Goal: Transaction & Acquisition: Purchase product/service

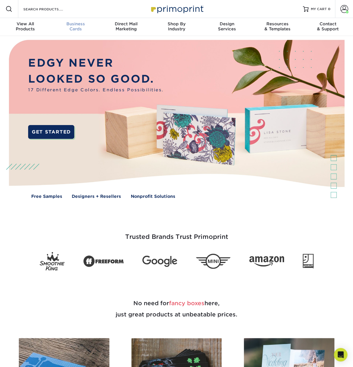
click at [78, 24] on span "Business" at bounding box center [75, 23] width 50 height 5
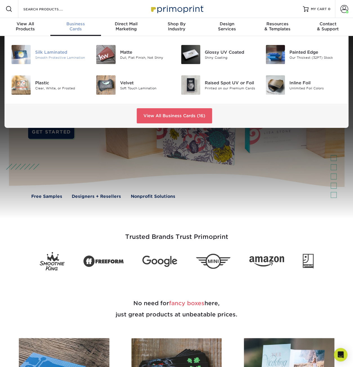
click at [66, 51] on div "Silk Laminated" at bounding box center [61, 52] width 52 height 6
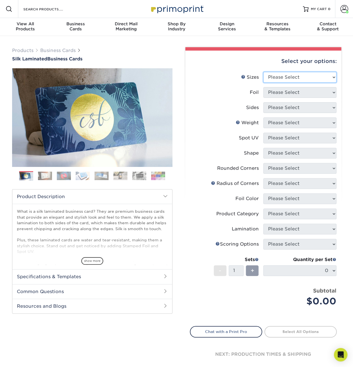
click at [290, 72] on select "Please Select 1.5" x 3.5" - Mini 1.75" x 3.5" - Mini 2" x 2" - Square 2" x 3" -…" at bounding box center [299, 77] width 73 height 11
select select "2.00x3.50"
click at [263, 72] on select "Please Select 1.5" x 3.5" - Mini 1.75" x 3.5" - Mini 2" x 2" - Square 2" x 3" -…" at bounding box center [299, 77] width 73 height 11
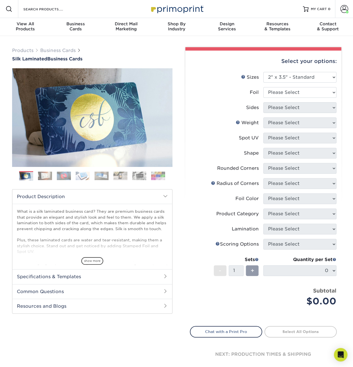
click at [276, 86] on li "Sizes Help Sizes Please Select 1.5" x 3.5" - Mini 1.75" x 3.5" - Mini 2" x 2" -…" at bounding box center [263, 79] width 146 height 15
click at [274, 89] on select "Please Select Yes No" at bounding box center [299, 92] width 73 height 11
select select "0"
click at [263, 87] on select "Please Select Yes No" at bounding box center [299, 92] width 73 height 11
click at [277, 105] on select "Please Select Print Both Sides Print Front Only" at bounding box center [299, 107] width 73 height 11
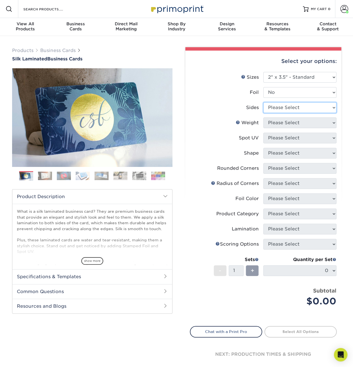
select select "13abbda7-1d64-4f25-8bb2-c179b224825d"
click at [263, 102] on select "Please Select Print Both Sides Print Front Only" at bounding box center [299, 107] width 73 height 11
click at [275, 126] on select "Please Select 16PT" at bounding box center [299, 122] width 73 height 11
select select "16PT"
click at [263, 117] on select "Please Select 16PT" at bounding box center [299, 122] width 73 height 11
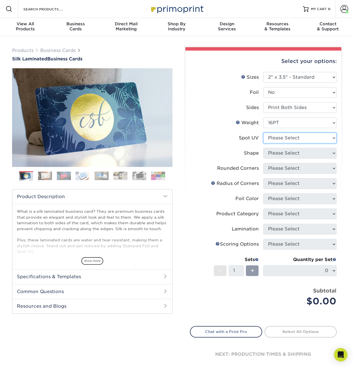
click at [276, 134] on select "Please Select No Spot UV Front and Back (Both Sides) Front Only Back Only" at bounding box center [299, 138] width 73 height 11
select select "1"
click at [263, 133] on select "Please Select No Spot UV Front and Back (Both Sides) Front Only Back Only" at bounding box center [299, 138] width 73 height 11
click at [287, 155] on select "Please Select Standard" at bounding box center [299, 153] width 73 height 11
select select "standard"
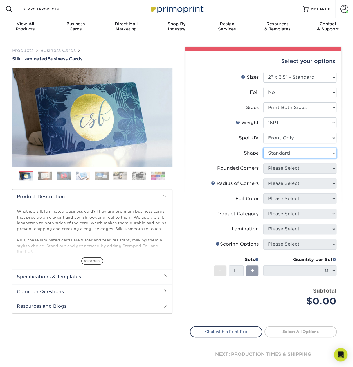
click at [263, 148] on select "Please Select Standard" at bounding box center [299, 153] width 73 height 11
click at [283, 168] on select "Please Select Yes - Round 2 Corners Yes - Round 4 Corners No" at bounding box center [299, 168] width 73 height 11
select select "76a3b848-63b4-4449-aad1-d9e81d5a60f5"
click at [263, 163] on select "Please Select Yes - Round 2 Corners Yes - Round 4 Corners No" at bounding box center [299, 168] width 73 height 11
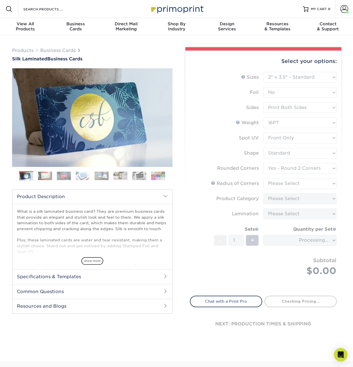
click at [288, 186] on form "Sizes Help Sizes Please Select 1.5" x 3.5" - Mini 1.75" x 3.5" - Mini 2" x 2" -…" at bounding box center [263, 180] width 147 height 217
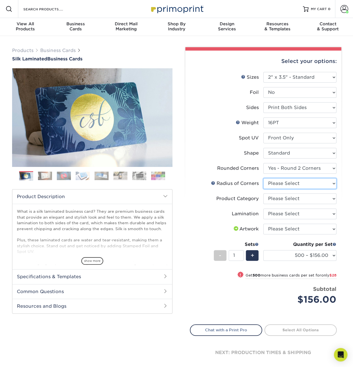
click at [288, 186] on select "Please Select Rounded 1/8" Rounded 1/4"" at bounding box center [299, 183] width 73 height 11
select select "589680c7-ee9a-431b-9d12-d7aeb1386a97"
click at [263, 178] on select "Please Select Rounded 1/8" Rounded 1/4"" at bounding box center [299, 183] width 73 height 11
click at [286, 196] on select "Please Select Business Cards" at bounding box center [299, 198] width 73 height 11
select select "3b5148f1-0588-4f88-a218-97bcfdce65c1"
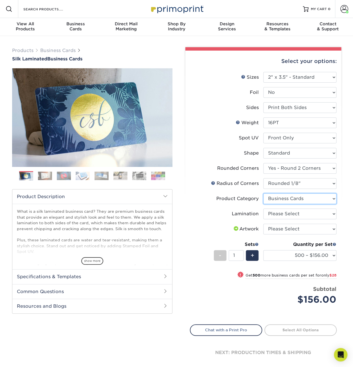
click at [263, 193] on select "Please Select Business Cards" at bounding box center [299, 198] width 73 height 11
click at [286, 213] on select "Please Select Silk" at bounding box center [299, 213] width 73 height 11
select select "ccacb42f-45f7-42d3-bbd3-7c8421cf37f0"
click at [263, 208] on select "Please Select Silk" at bounding box center [299, 213] width 73 height 11
click at [275, 229] on select "Please Select I will upload files I need a design - $100" at bounding box center [299, 229] width 73 height 11
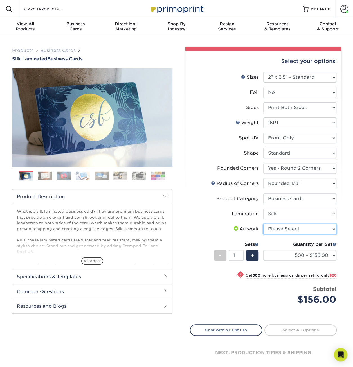
select select "upload"
click at [263, 224] on select "Please Select I will upload files I need a design - $100" at bounding box center [299, 229] width 73 height 11
click at [298, 330] on link "Proceed to Shipping" at bounding box center [300, 329] width 72 height 10
type input "Set 1"
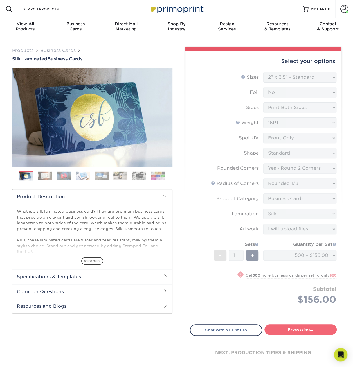
select select "d8b5be97-d5ba-4159-99f0-66b8deeb186a"
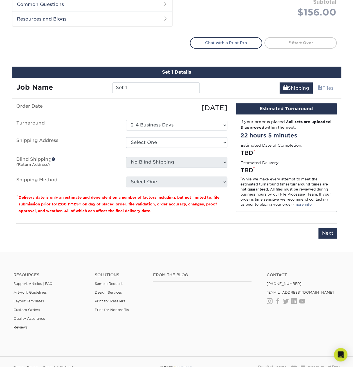
scroll to position [335, 0]
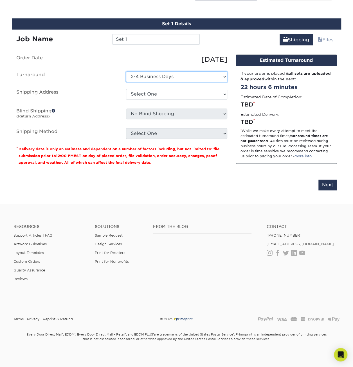
click at [161, 77] on select "Select One 2-4 Business Days" at bounding box center [176, 76] width 101 height 11
click at [137, 45] on div "Set 1 Details Job Name Set 1 Shipping Files You've choosen mailing services! If…" at bounding box center [176, 107] width 329 height 179
click at [136, 44] on input "Set 1" at bounding box center [155, 39] width 87 height 11
drag, startPoint x: 134, startPoint y: 42, endPoint x: 99, endPoint y: 44, distance: 35.2
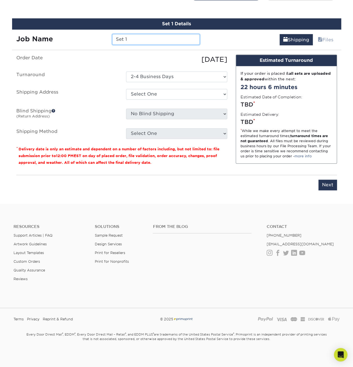
click at [99, 44] on div "Job Name Set 1" at bounding box center [108, 37] width 192 height 16
type input "[PERSON_NAME]"
click at [149, 86] on ul "Order Date 08/12/2025 Turnaround Select One 2-4 Business Days Shipping Address …" at bounding box center [121, 96] width 211 height 84
click at [149, 94] on select "Select One Ali GZ-Stamm MKE SoCal Stamm Stamm Las Vegas + Add New Address" at bounding box center [176, 94] width 101 height 11
select select "282729"
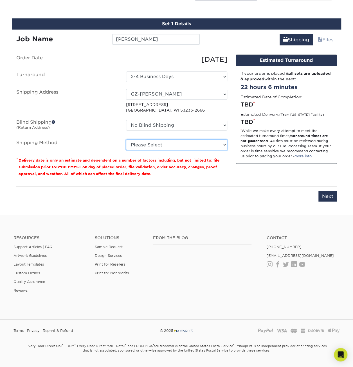
click at [153, 149] on select "Please Select Ground Shipping (+$8.96) 3 Day Shipping Service (+$15.36) 2 Day A…" at bounding box center [176, 144] width 101 height 11
select select "03"
click at [126, 139] on select "Please Select Ground Shipping (+$8.96) 3 Day Shipping Service (+$15.36) 2 Day A…" at bounding box center [176, 144] width 101 height 11
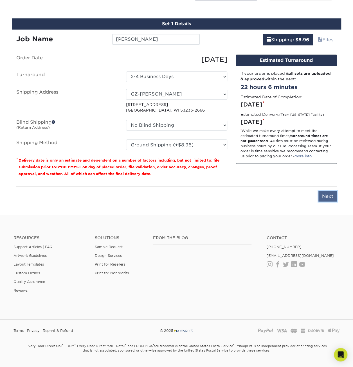
click at [324, 194] on input "Next" at bounding box center [327, 196] width 19 height 11
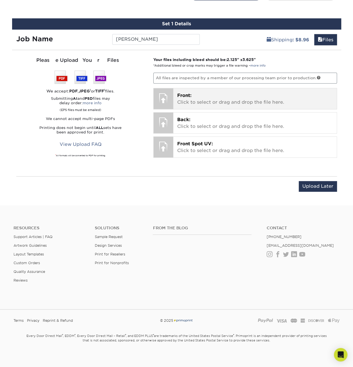
click at [161, 92] on div at bounding box center [163, 98] width 20 height 20
click at [164, 96] on div at bounding box center [163, 98] width 20 height 20
click at [166, 92] on div at bounding box center [163, 98] width 20 height 20
click at [198, 99] on p "Front: Click to select or drag and drop the file here." at bounding box center [254, 98] width 155 height 13
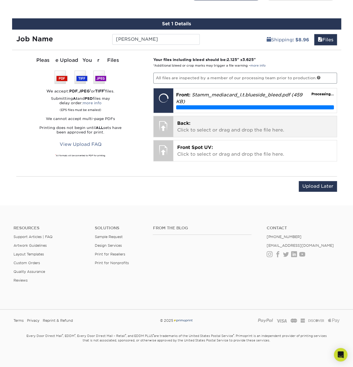
click at [194, 129] on p "Back: Click to select or drag and drop the file here." at bounding box center [254, 126] width 155 height 13
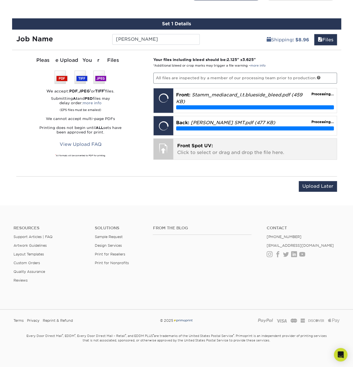
click at [220, 142] on p "Front Spot UV: Click to select or drag and drop the file here." at bounding box center [254, 148] width 155 height 13
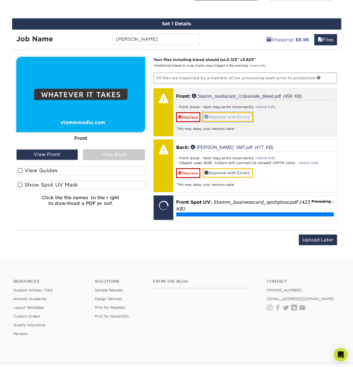
click at [234, 118] on link "Approve with Errors *" at bounding box center [227, 117] width 50 height 10
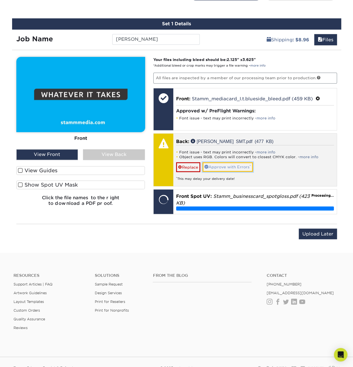
click at [230, 165] on link "Approve with Errors *" at bounding box center [227, 167] width 50 height 10
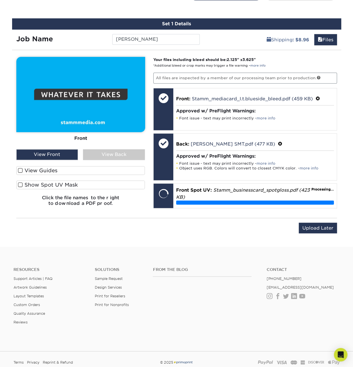
click at [94, 157] on div "View Back" at bounding box center [114, 154] width 62 height 11
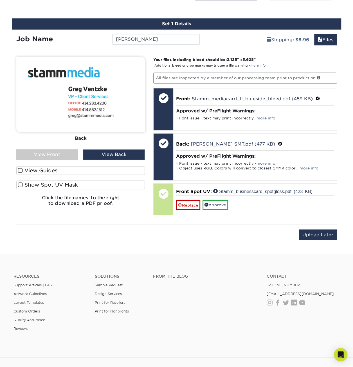
click at [56, 154] on div "View Front" at bounding box center [47, 154] width 62 height 11
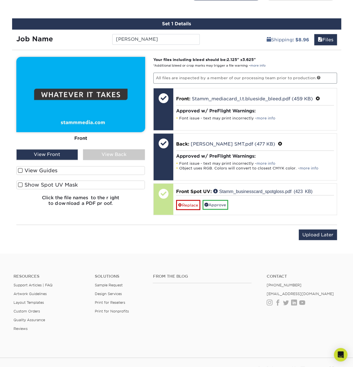
click at [54, 186] on label "Show Spot UV Mask" at bounding box center [80, 184] width 129 height 9
click at [0, 0] on input "Show Spot UV Mask" at bounding box center [0, 0] width 0 height 0
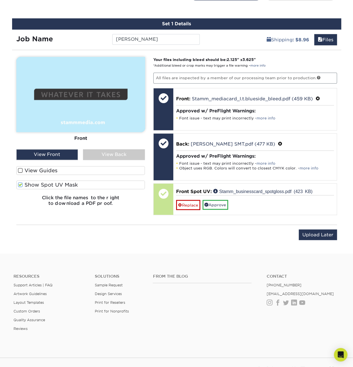
click at [54, 186] on label "Show Spot UV Mask" at bounding box center [80, 184] width 129 height 9
click at [0, 0] on input "Show Spot UV Mask" at bounding box center [0, 0] width 0 height 0
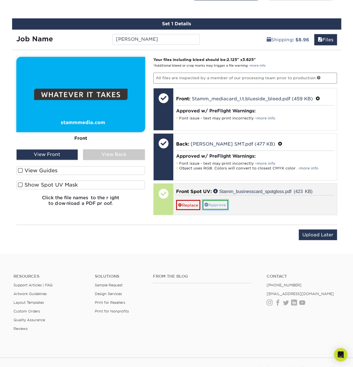
click at [221, 201] on link "Approve" at bounding box center [215, 205] width 26 height 10
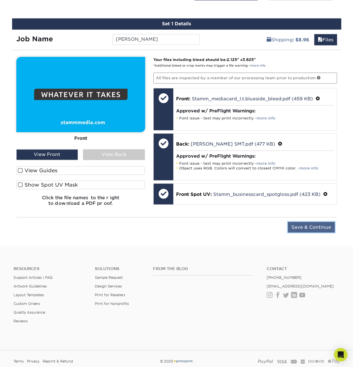
click at [308, 227] on input "Save & Continue" at bounding box center [310, 227] width 47 height 11
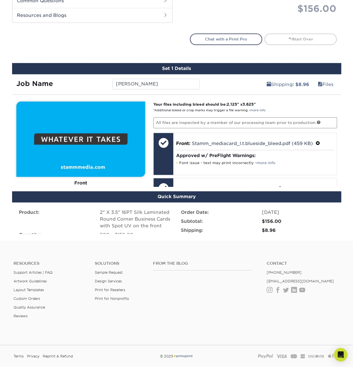
scroll to position [285, 0]
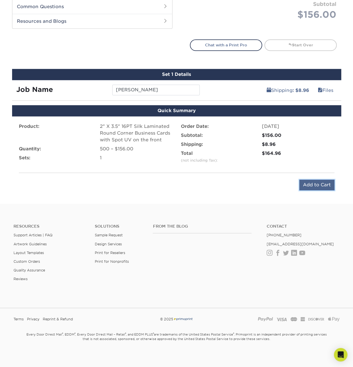
click at [321, 183] on input "Add to Cart" at bounding box center [316, 184] width 35 height 11
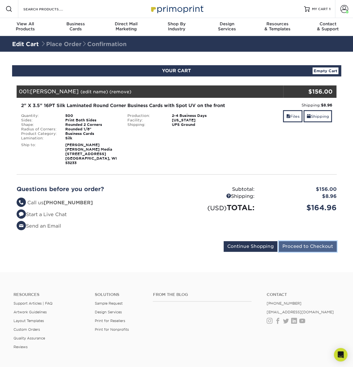
click at [312, 248] on input "Proceed to Checkout" at bounding box center [307, 246] width 58 height 11
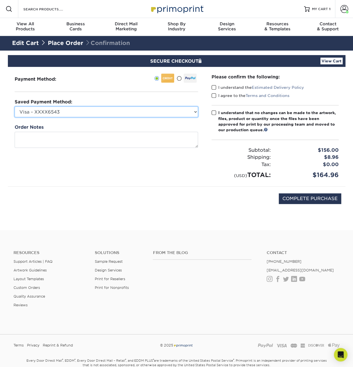
click at [110, 110] on select "Visa - XXXX6543 Visa - XXXX7961 Visa - XXXX9693 Visa - XXXX8157 Visa - XXXX0472…" at bounding box center [106, 111] width 183 height 11
select select "74129"
click at [15, 106] on select "Visa - XXXX6543 Visa - XXXX7961 Visa - XXXX9693 Visa - XXXX8157 Visa - XXXX0472…" at bounding box center [106, 111] width 183 height 11
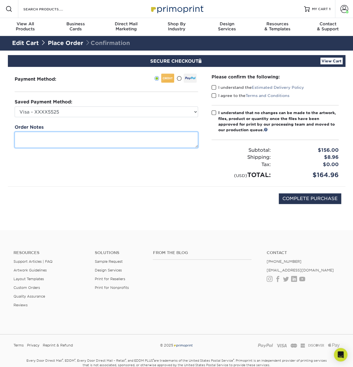
click at [61, 141] on textarea at bounding box center [106, 140] width 183 height 16
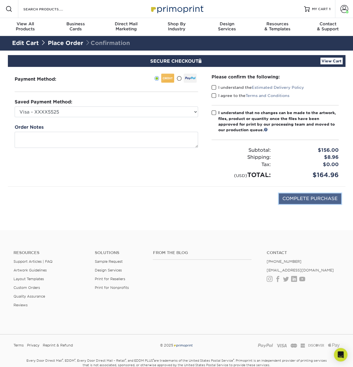
click at [294, 199] on input "COMPLETE PURCHASE" at bounding box center [309, 198] width 62 height 11
click at [216, 110] on label "I understand that no changes can be made to the artwork, files, product or quan…" at bounding box center [274, 121] width 127 height 23
click at [0, 0] on input "I understand that no changes can be made to the artwork, files, product or quan…" at bounding box center [0, 0] width 0 height 0
click at [216, 97] on label "I agree to the Terms and Conditions" at bounding box center [250, 96] width 78 height 6
click at [0, 0] on input "I agree to the Terms and Conditions" at bounding box center [0, 0] width 0 height 0
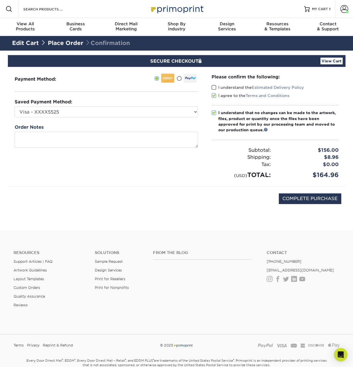
click at [214, 87] on span at bounding box center [213, 87] width 5 height 5
click at [0, 0] on input "I understand the Estimated Delivery Policy" at bounding box center [0, 0] width 0 height 0
click at [331, 197] on input "COMPLETE PURCHASE" at bounding box center [309, 198] width 62 height 11
type input "PROCESSING, PLEASE WAIT..."
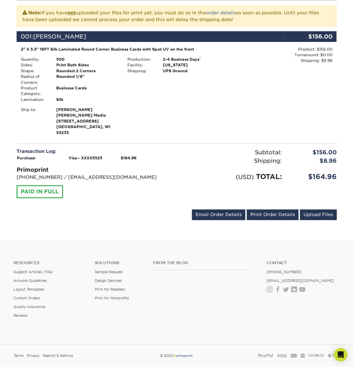
scroll to position [140, 0]
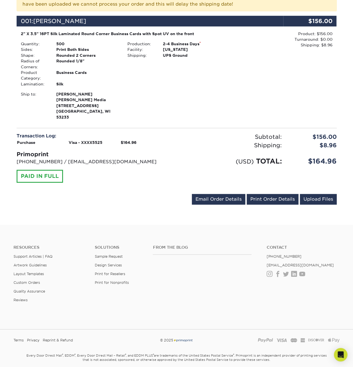
click at [205, 88] on div "2" X 3.5" 16PT Silk Laminated Round Corner Business Cards with Spot UV on the f…" at bounding box center [123, 75] width 213 height 89
click at [234, 194] on link "Email Order Details" at bounding box center [218, 199] width 53 height 11
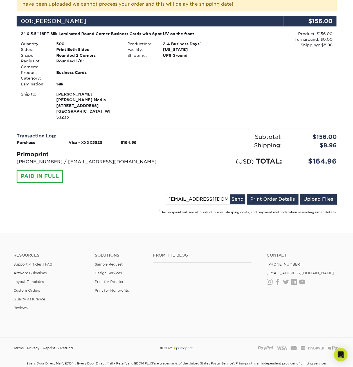
drag, startPoint x: 203, startPoint y: 193, endPoint x: 142, endPoint y: 185, distance: 62.4
click at [142, 185] on div "Order #: 25812-15821-16653 [DATE] 1:58pm Go to My Account Continue Shopping Tha…" at bounding box center [177, 77] width 320 height 274
type input "m"
type input "[EMAIL_ADDRESS][DOMAIN_NAME]"
click at [278, 194] on link "Print Order Details" at bounding box center [272, 199] width 52 height 11
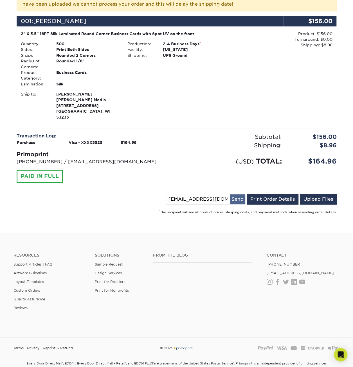
click at [236, 194] on button "Send" at bounding box center [236, 199] width 15 height 10
